Goal: Task Accomplishment & Management: Use online tool/utility

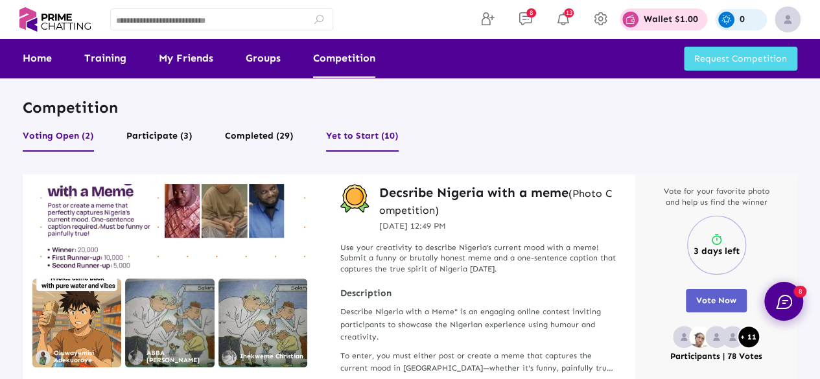
click at [348, 130] on button "Yet to Start (10)" at bounding box center [362, 139] width 73 height 25
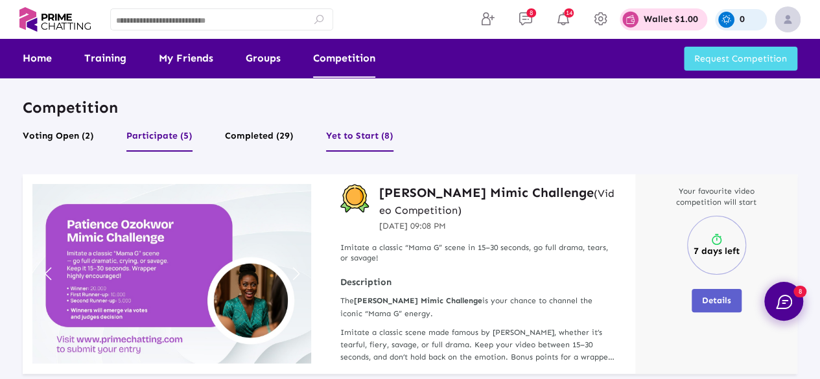
click at [174, 137] on button "Participate (5)" at bounding box center [159, 139] width 66 height 25
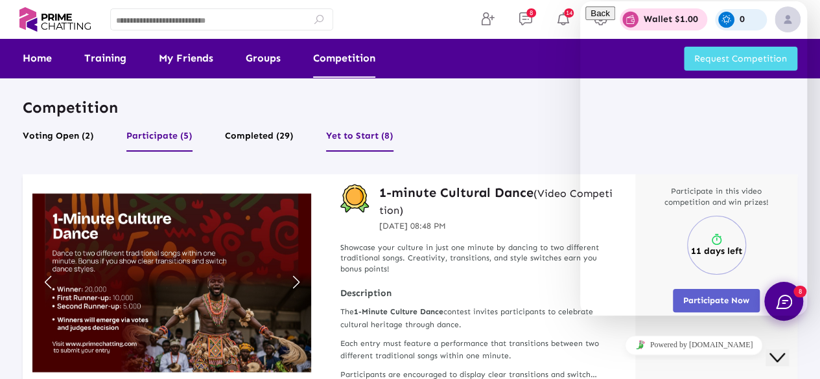
click at [366, 136] on button "Yet to Start (8)" at bounding box center [359, 139] width 67 height 25
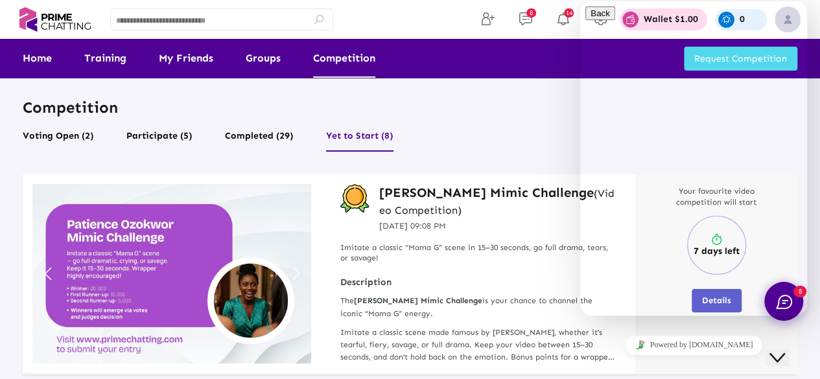
click at [785, 350] on div "Close Chat This icon closes the chat window." at bounding box center [778, 358] width 16 height 16
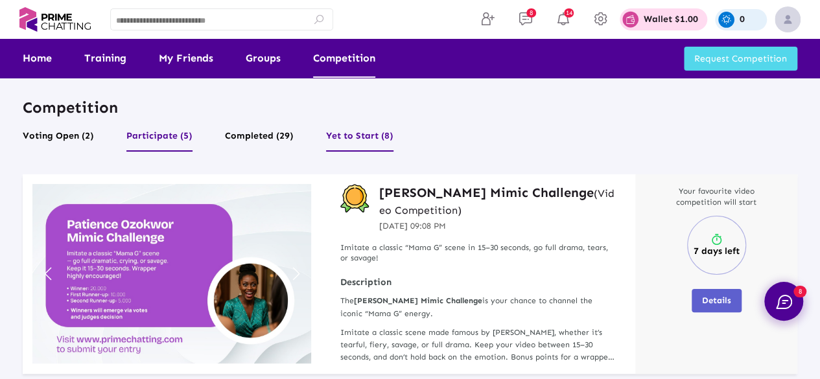
click at [171, 136] on button "Participate (5)" at bounding box center [159, 139] width 66 height 25
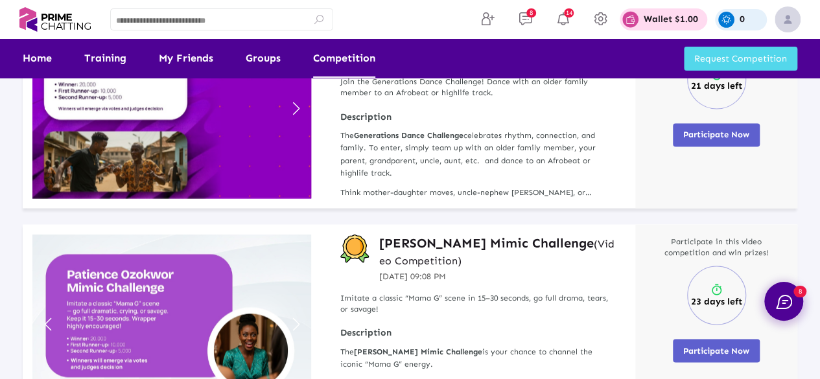
scroll to position [460, 0]
